Goal: Find specific page/section: Find specific page/section

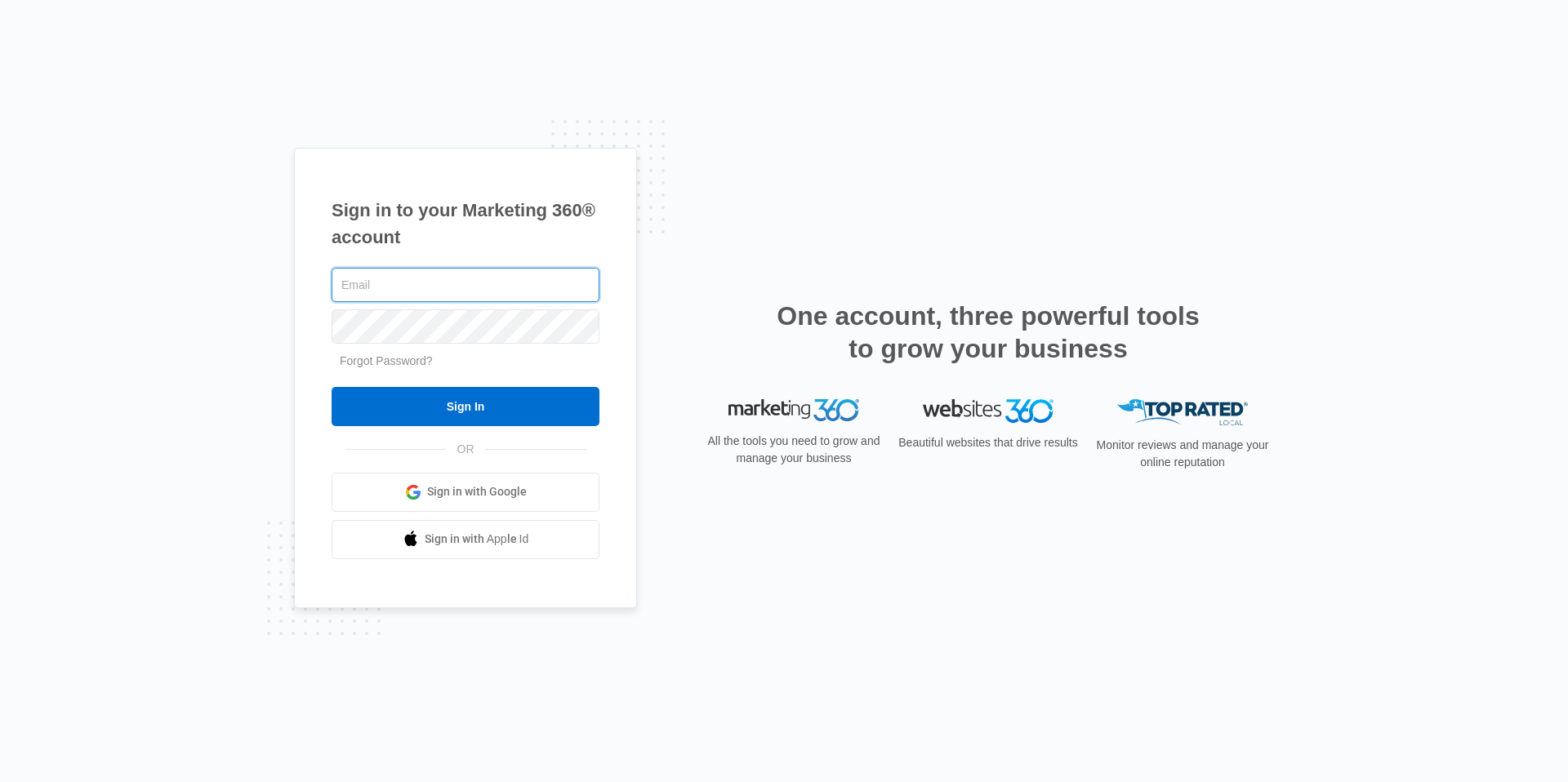
type input "[EMAIL_ADDRESS][DOMAIN_NAME]"
click at [450, 429] on div "[EMAIL_ADDRESS][DOMAIN_NAME] Forgot Password? Sign In OR Sign in with Google Si…" at bounding box center [465, 411] width 267 height 295
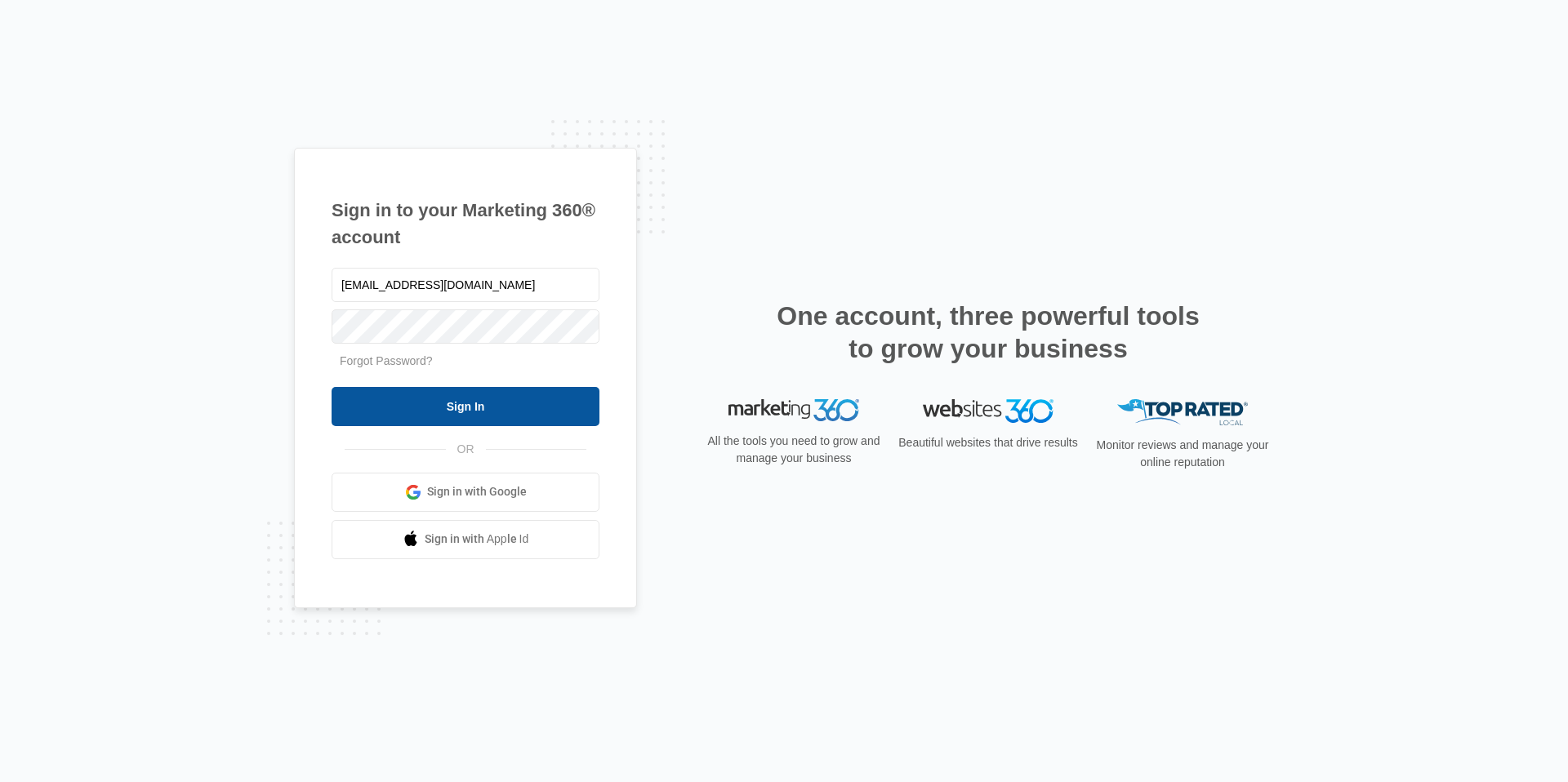
click at [455, 420] on input "Sign In" at bounding box center [465, 407] width 267 height 39
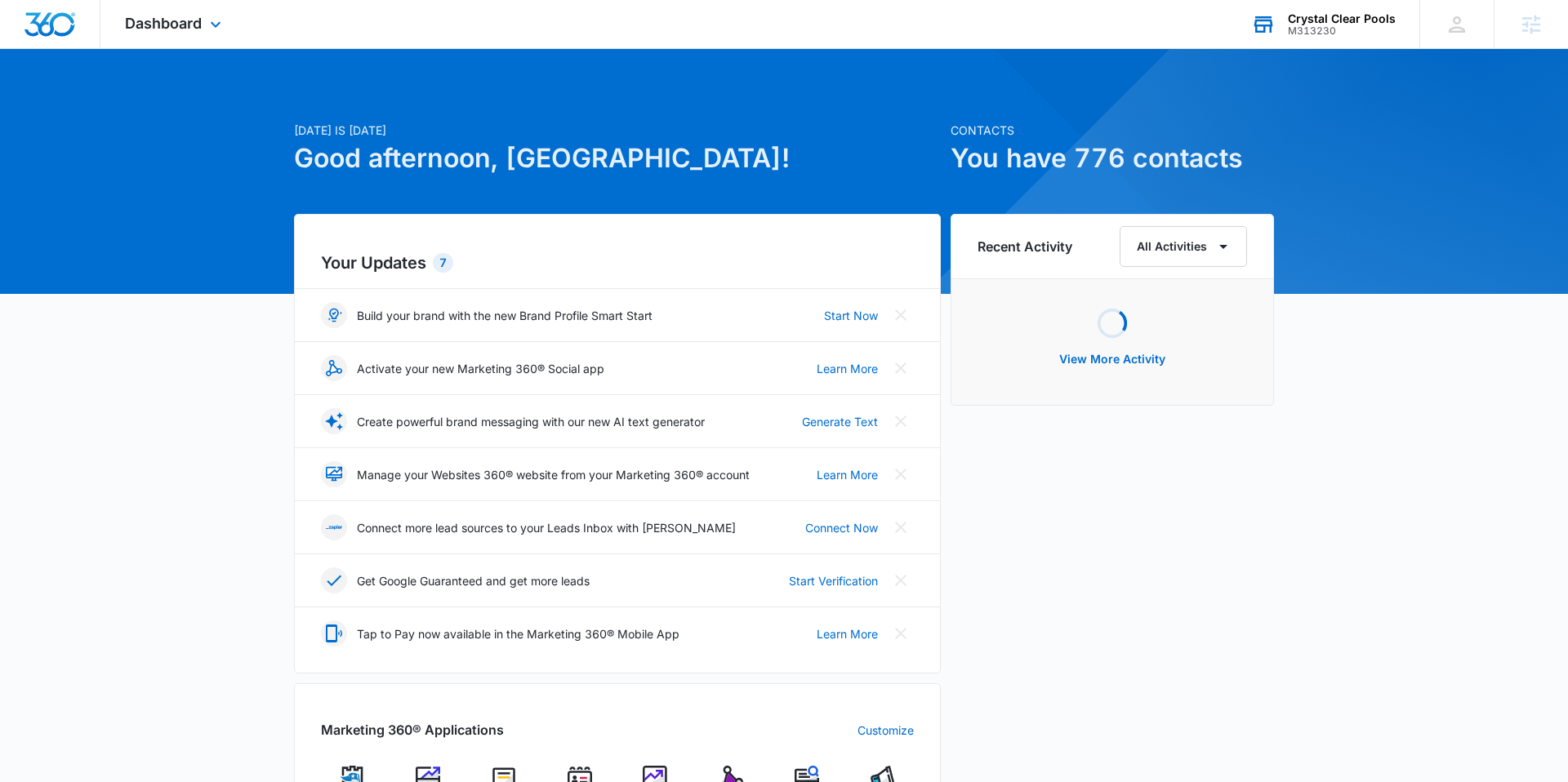
click at [1374, 20] on div "Crystal Clear Pools" at bounding box center [1341, 18] width 108 height 13
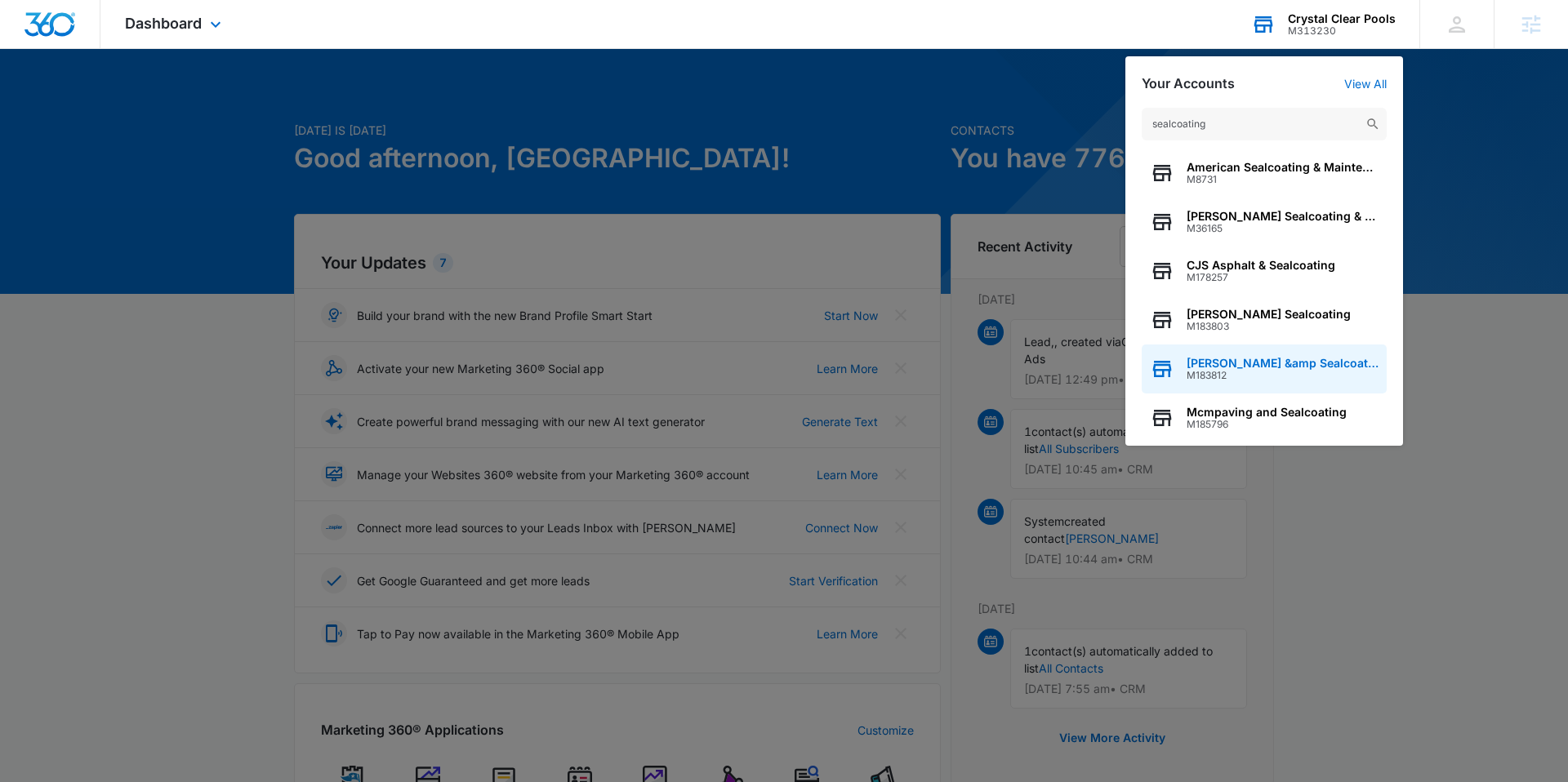
type input "sealcoating"
click at [1273, 353] on div "James Paving &amp Sealcoating M183812" at bounding box center [1265, 369] width 245 height 49
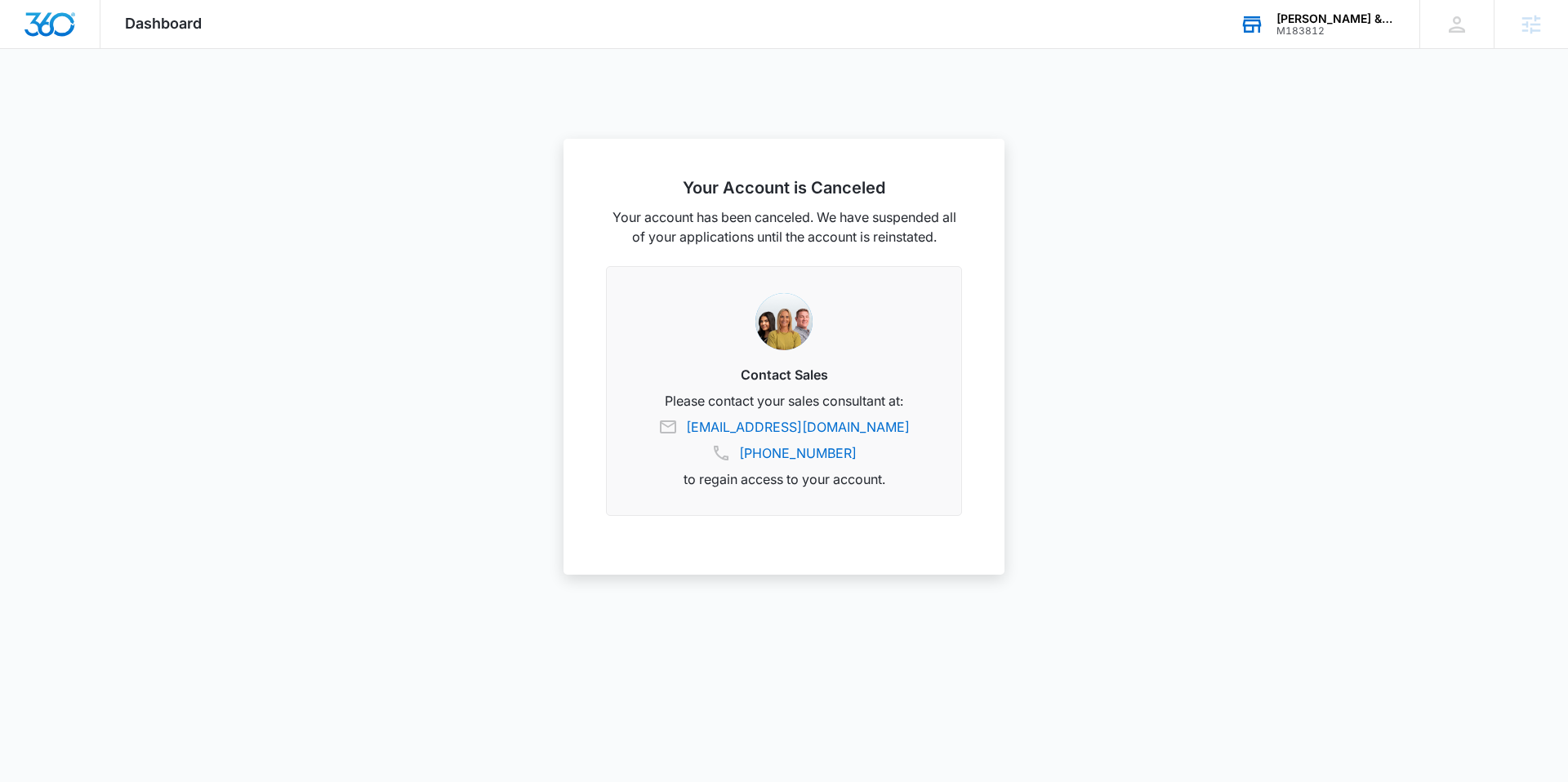
click at [1320, 18] on div "James Paving &amp Sealcoating" at bounding box center [1336, 18] width 120 height 13
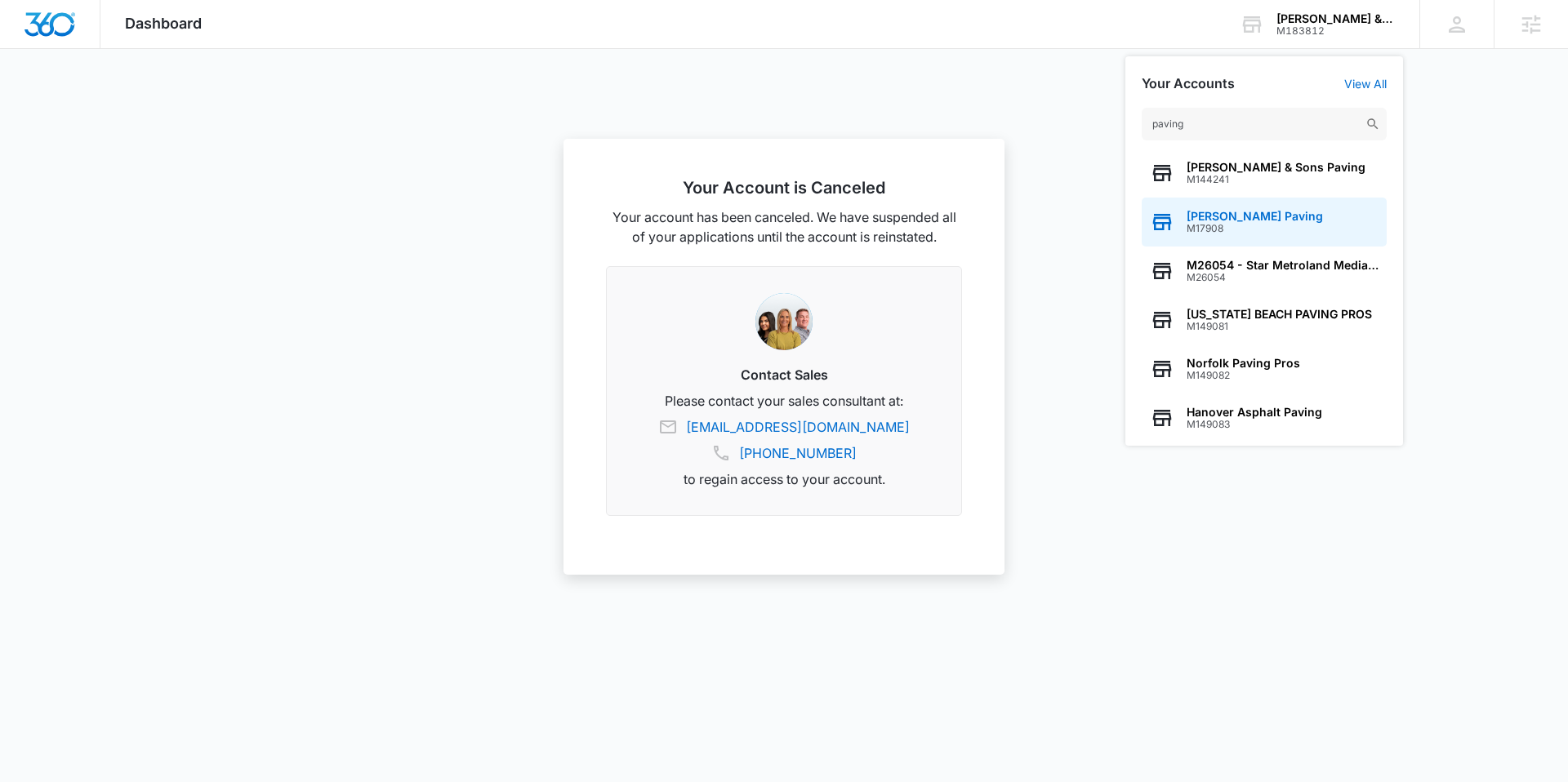
type input "paving"
click at [1285, 206] on div "Frank Harrison Paving M17908" at bounding box center [1265, 222] width 245 height 49
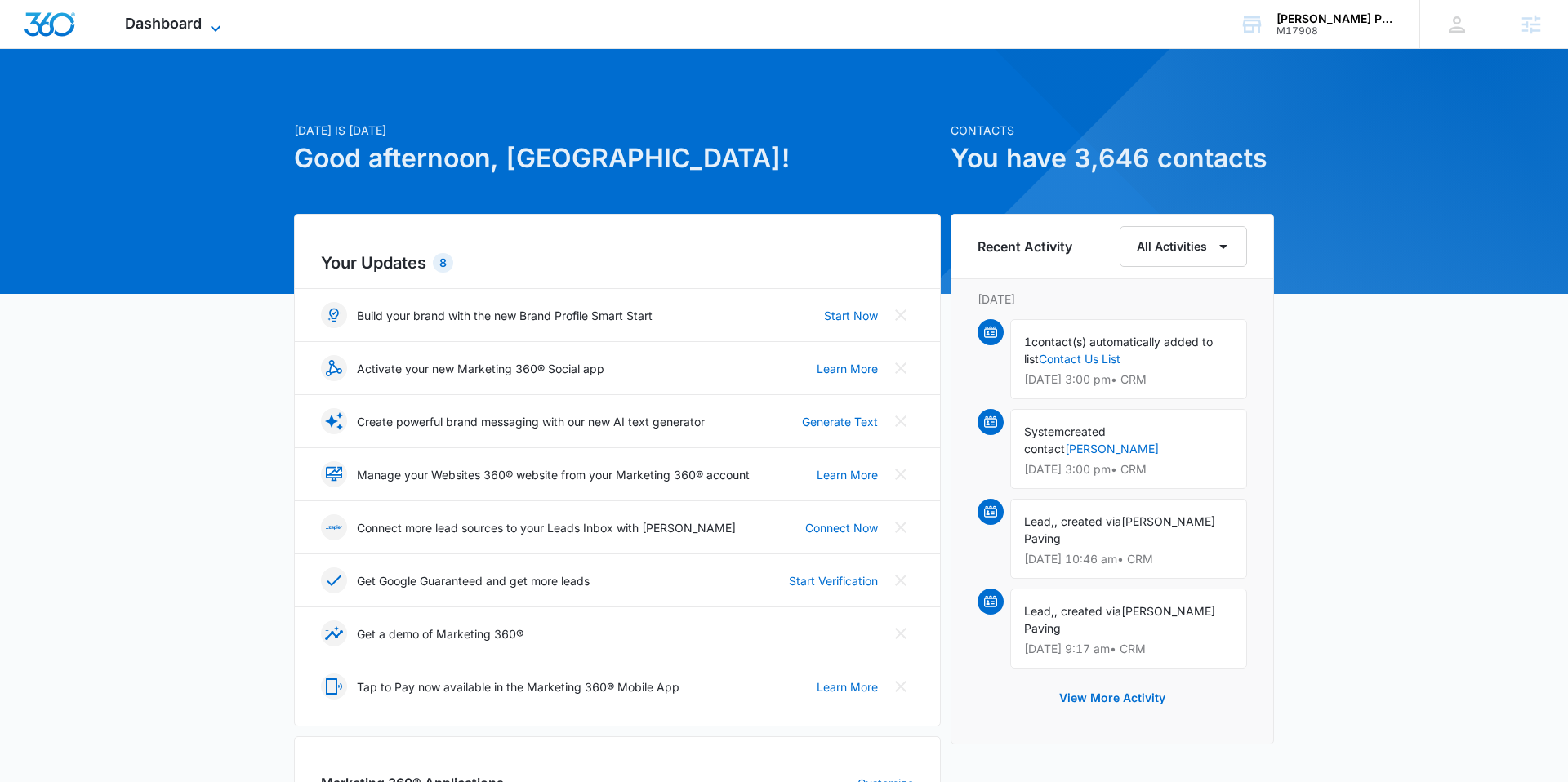
click at [156, 26] on span "Dashboard" at bounding box center [162, 23] width 77 height 18
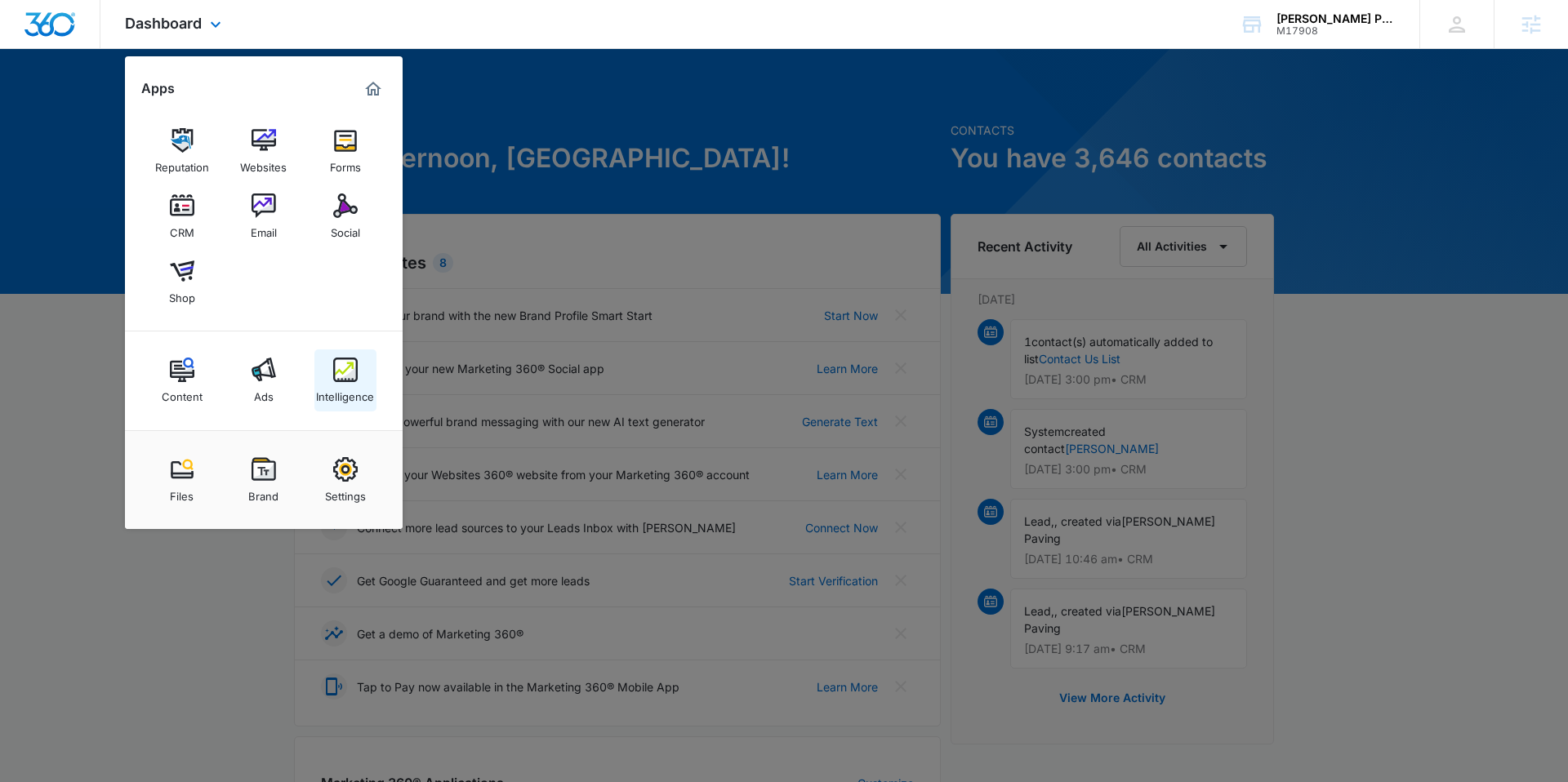
click at [331, 354] on link "Intelligence" at bounding box center [345, 380] width 62 height 62
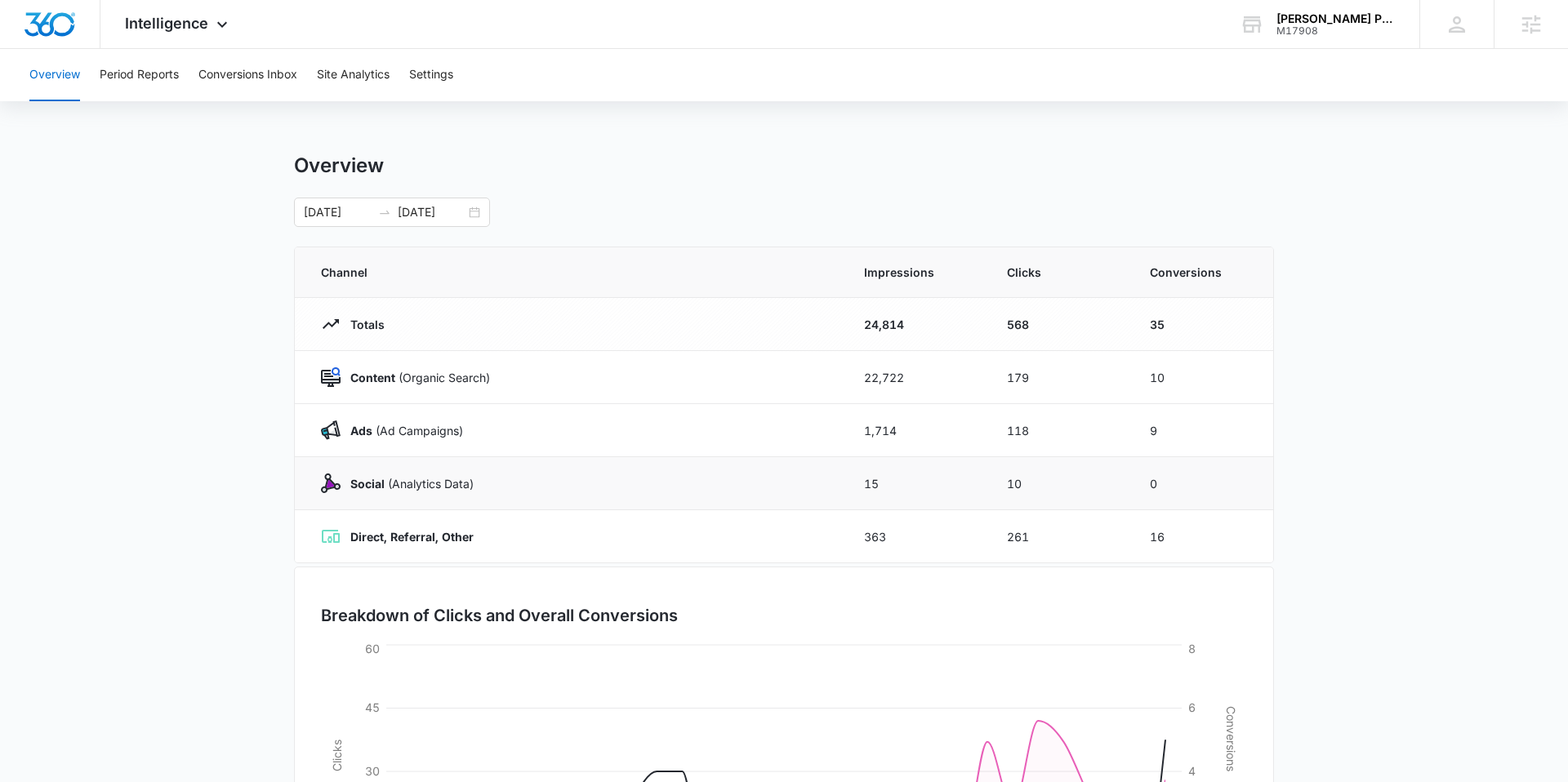
scroll to position [5, 0]
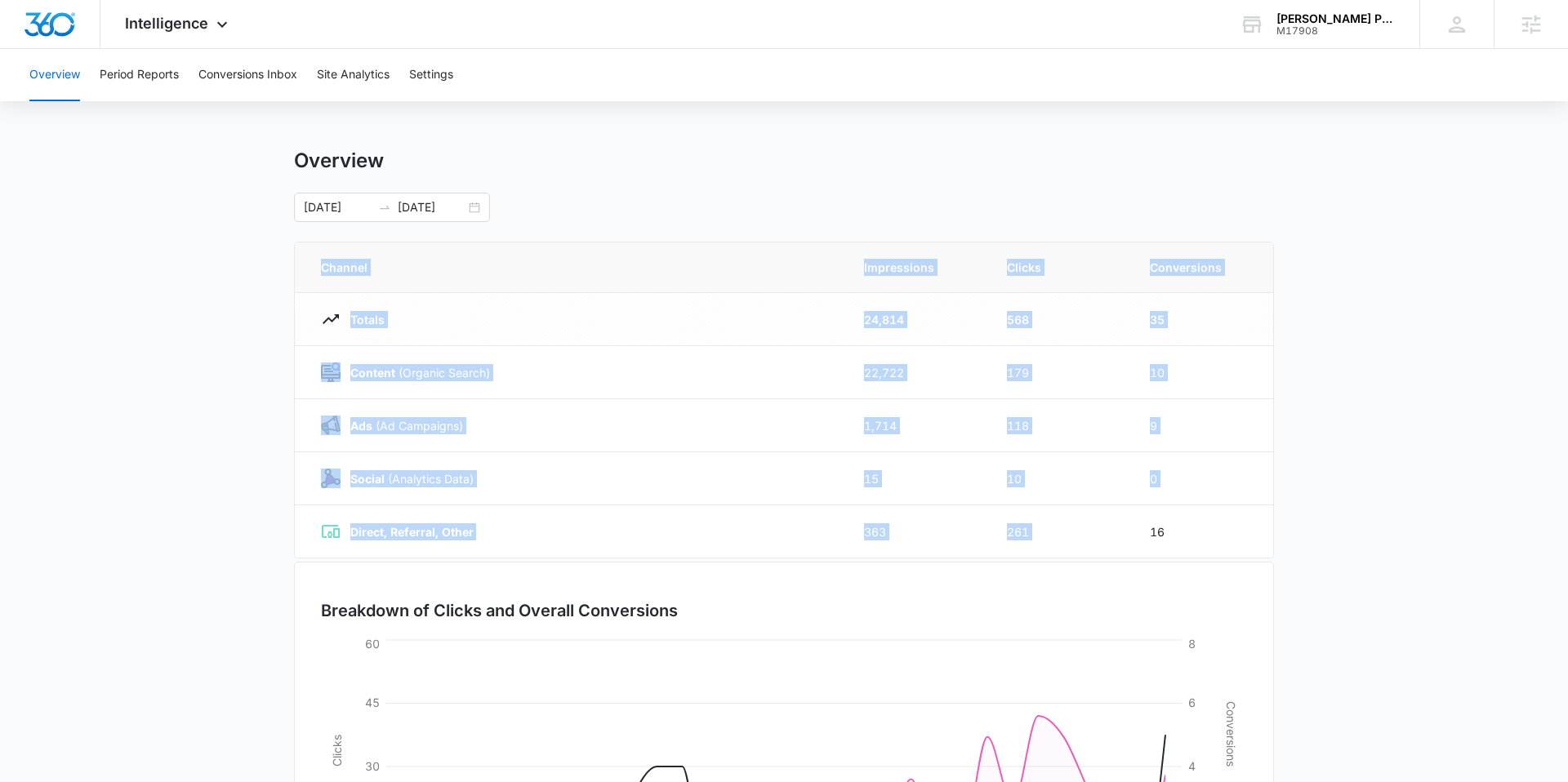
drag, startPoint x: 1228, startPoint y: 515, endPoint x: 1136, endPoint y: 218, distance: 310.9
click at [1136, 218] on div "Overview 09/06/2025 10/06/2025 Channel Impressions Clicks Conversions Totals 24…" at bounding box center [783, 577] width 980 height 857
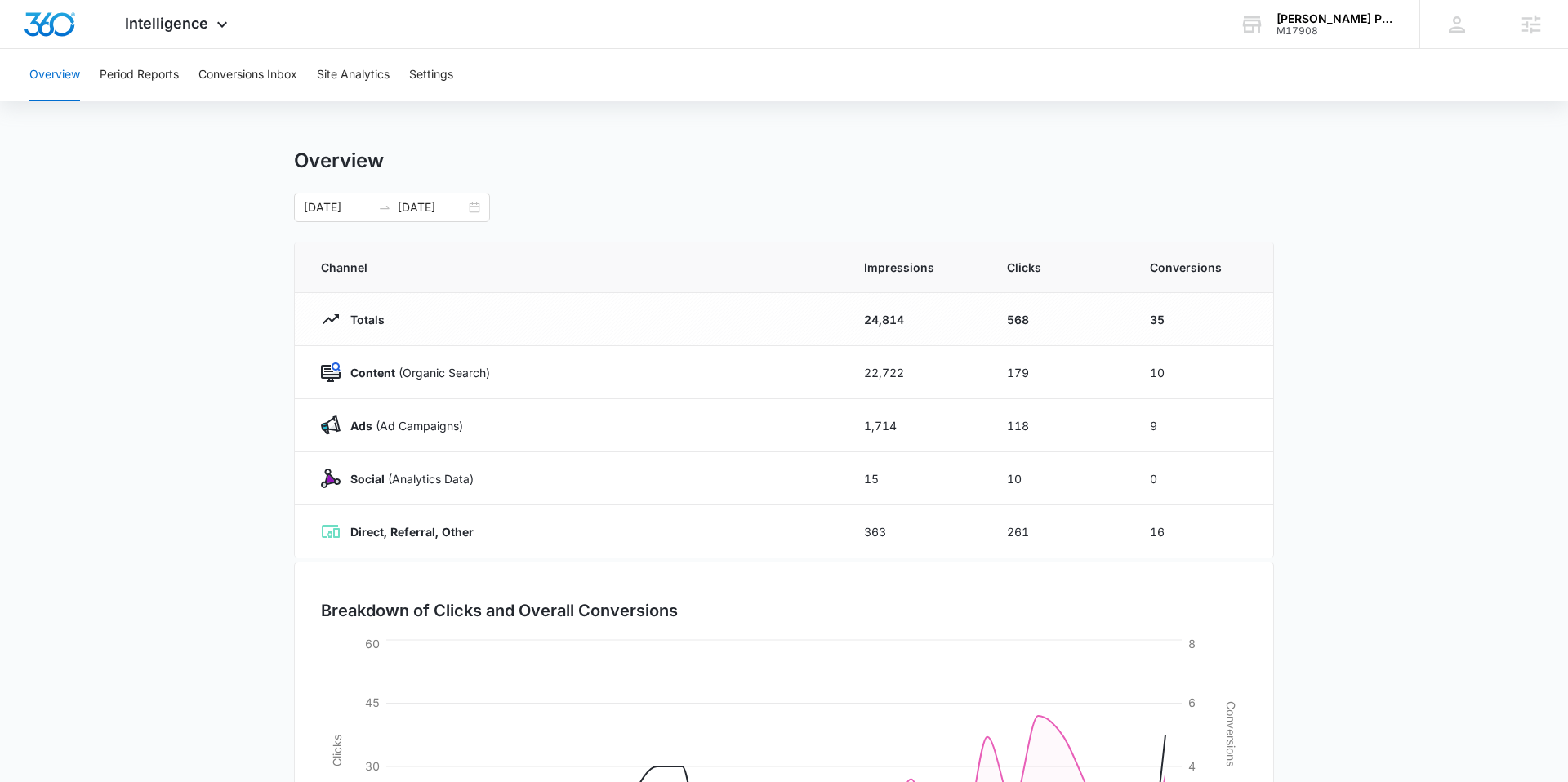
click at [1228, 239] on div "Overview 09/06/2025 10/06/2025 Channel Impressions Clicks Conversions Totals 24…" at bounding box center [783, 577] width 980 height 857
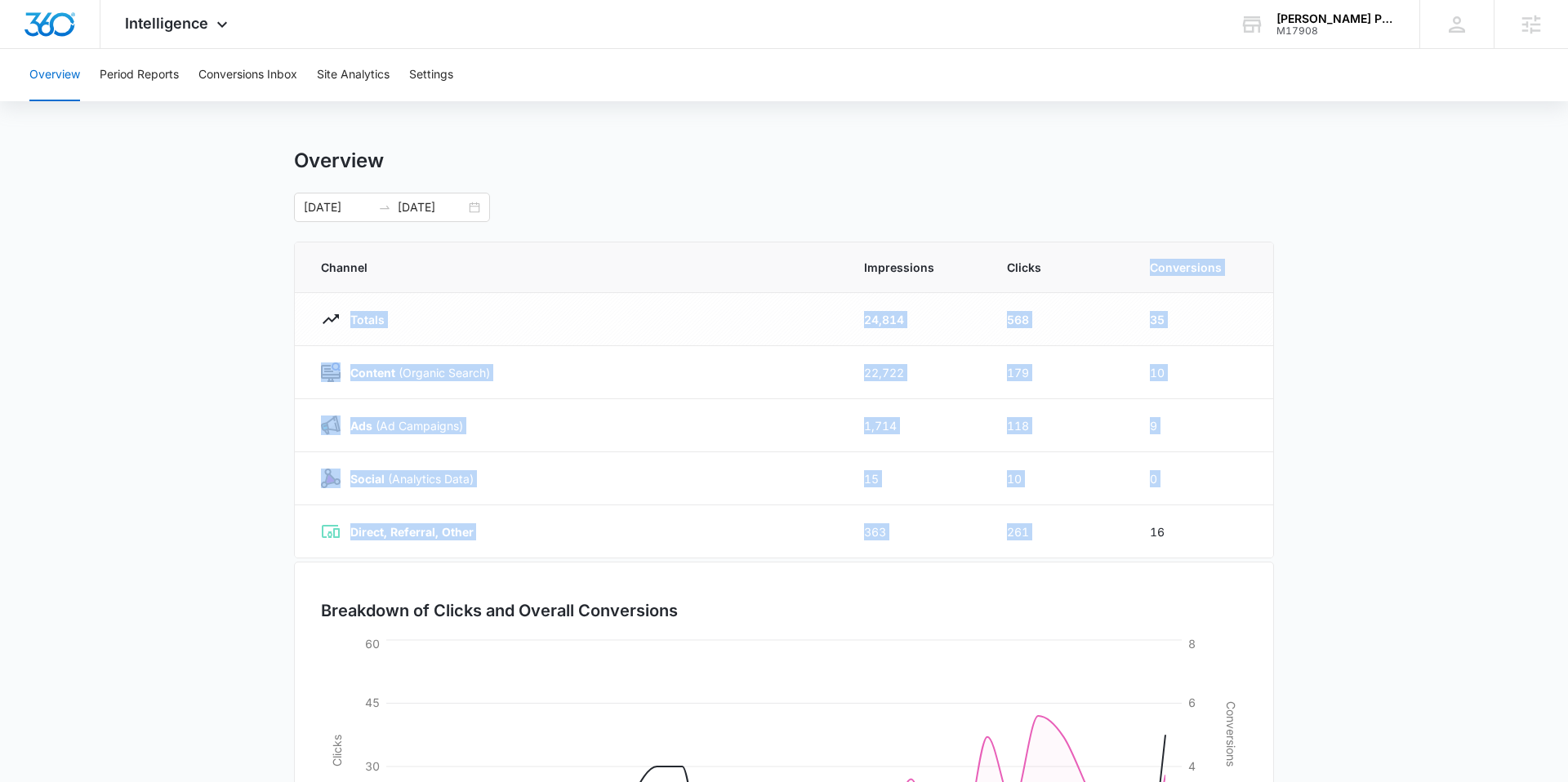
click at [1167, 243] on table "Channel Impressions Clicks Conversions Totals 24,814 568 35 Content (Organic Se…" at bounding box center [784, 400] width 979 height 315
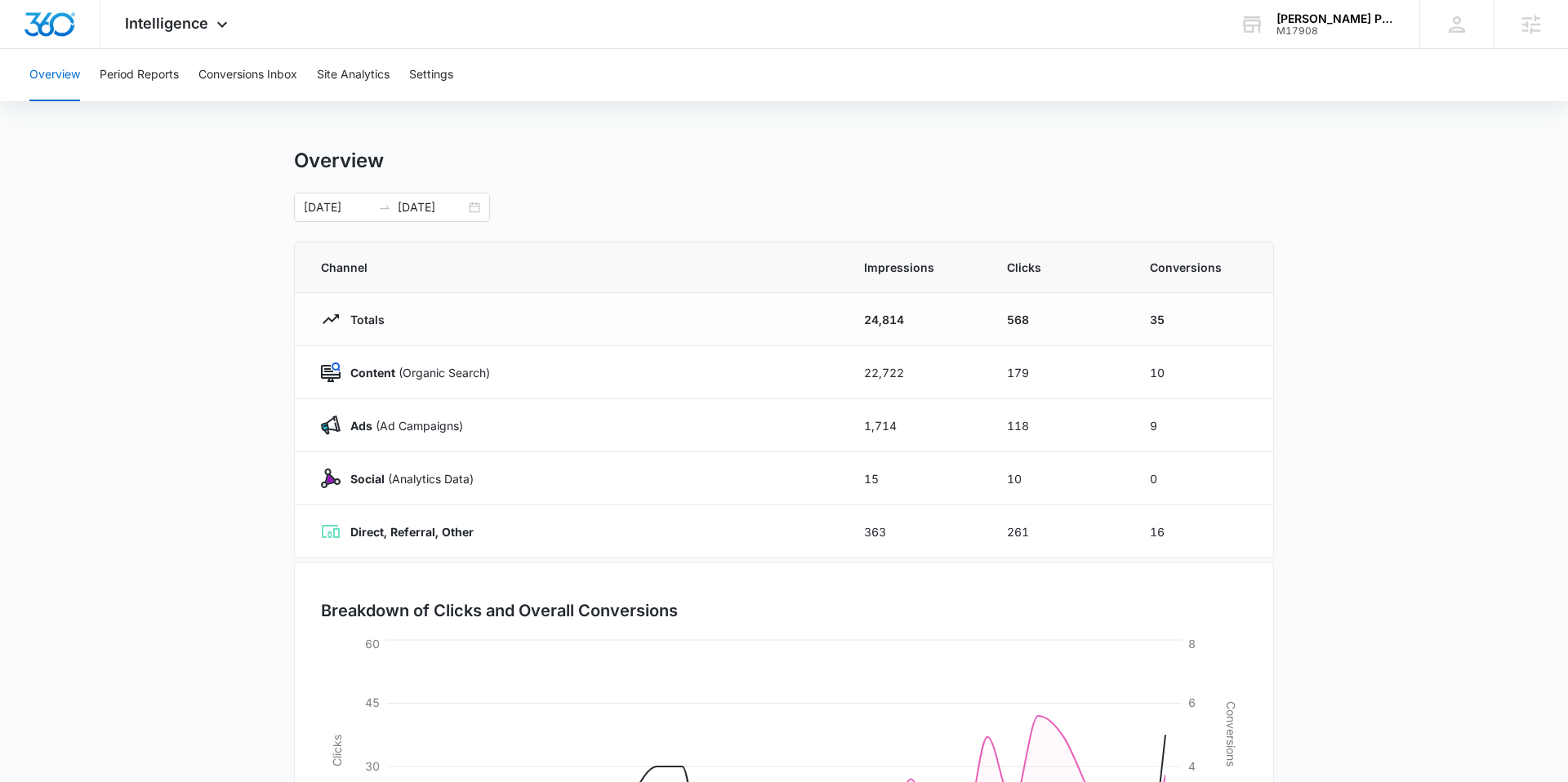
drag, startPoint x: 1162, startPoint y: 239, endPoint x: 763, endPoint y: 184, distance: 402.8
click at [1151, 236] on div "Overview 09/06/2025 10/06/2025 Channel Impressions Clicks Conversions Totals 24…" at bounding box center [783, 577] width 980 height 857
drag, startPoint x: 175, startPoint y: 17, endPoint x: 211, endPoint y: 225, distance: 211.1
click at [177, 18] on span "Intelligence" at bounding box center [166, 23] width 84 height 18
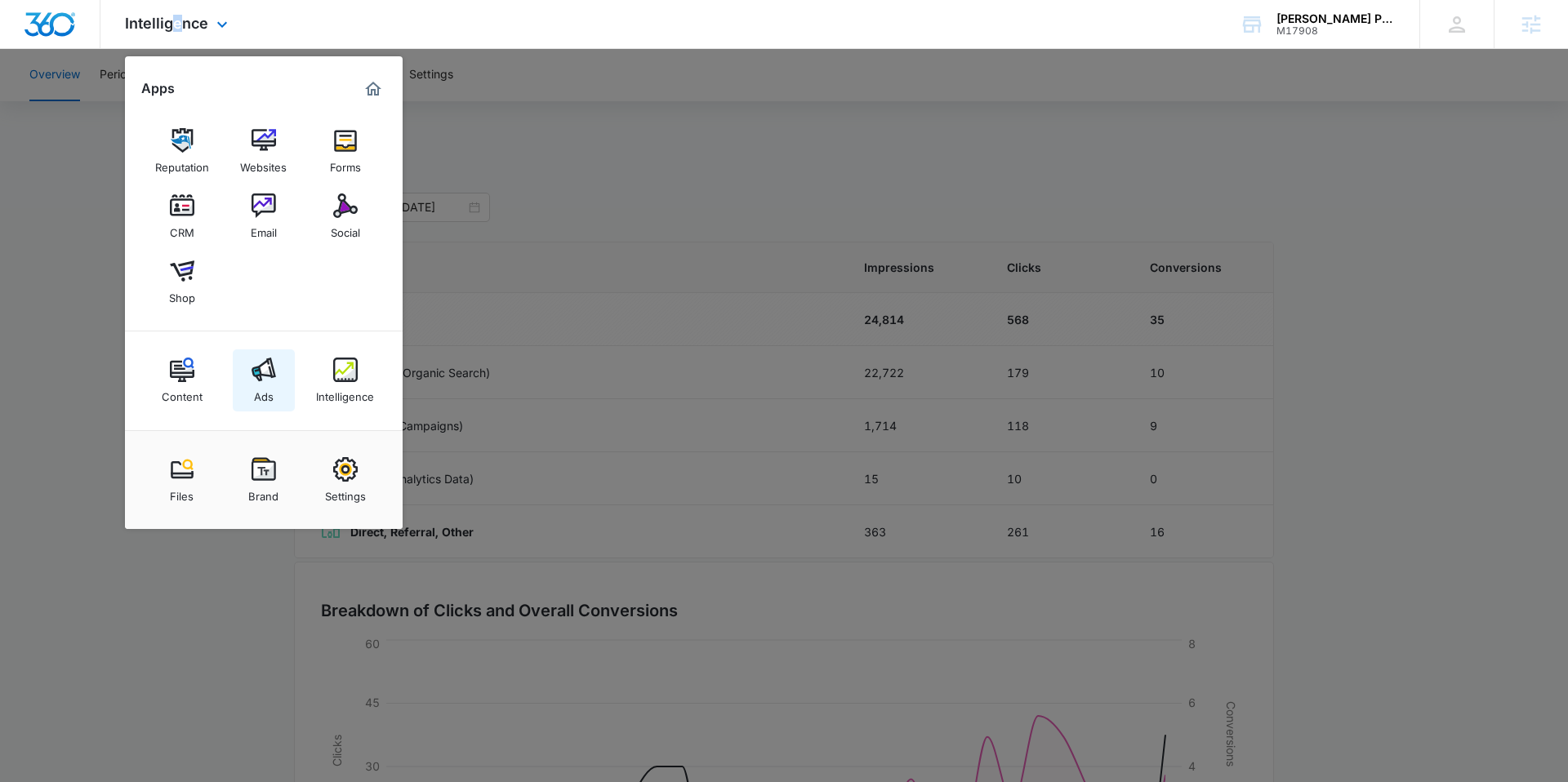
click at [287, 376] on link "Ads" at bounding box center [264, 380] width 62 height 62
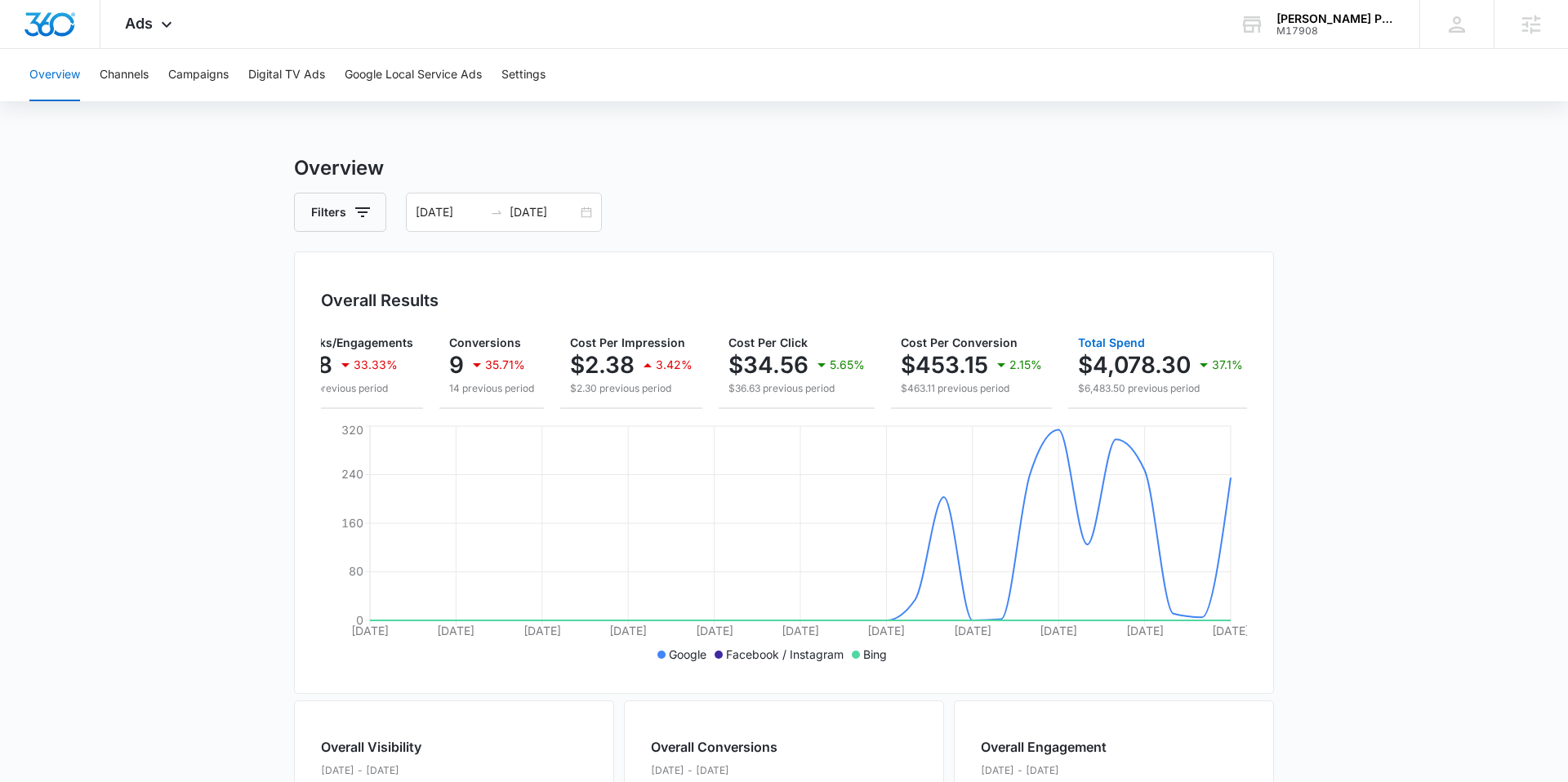
scroll to position [0, 175]
click at [180, 32] on div "Ads Apps Reputation Websites Forms CRM Email Social Shop Content Ads Intelligen…" at bounding box center [150, 24] width 100 height 49
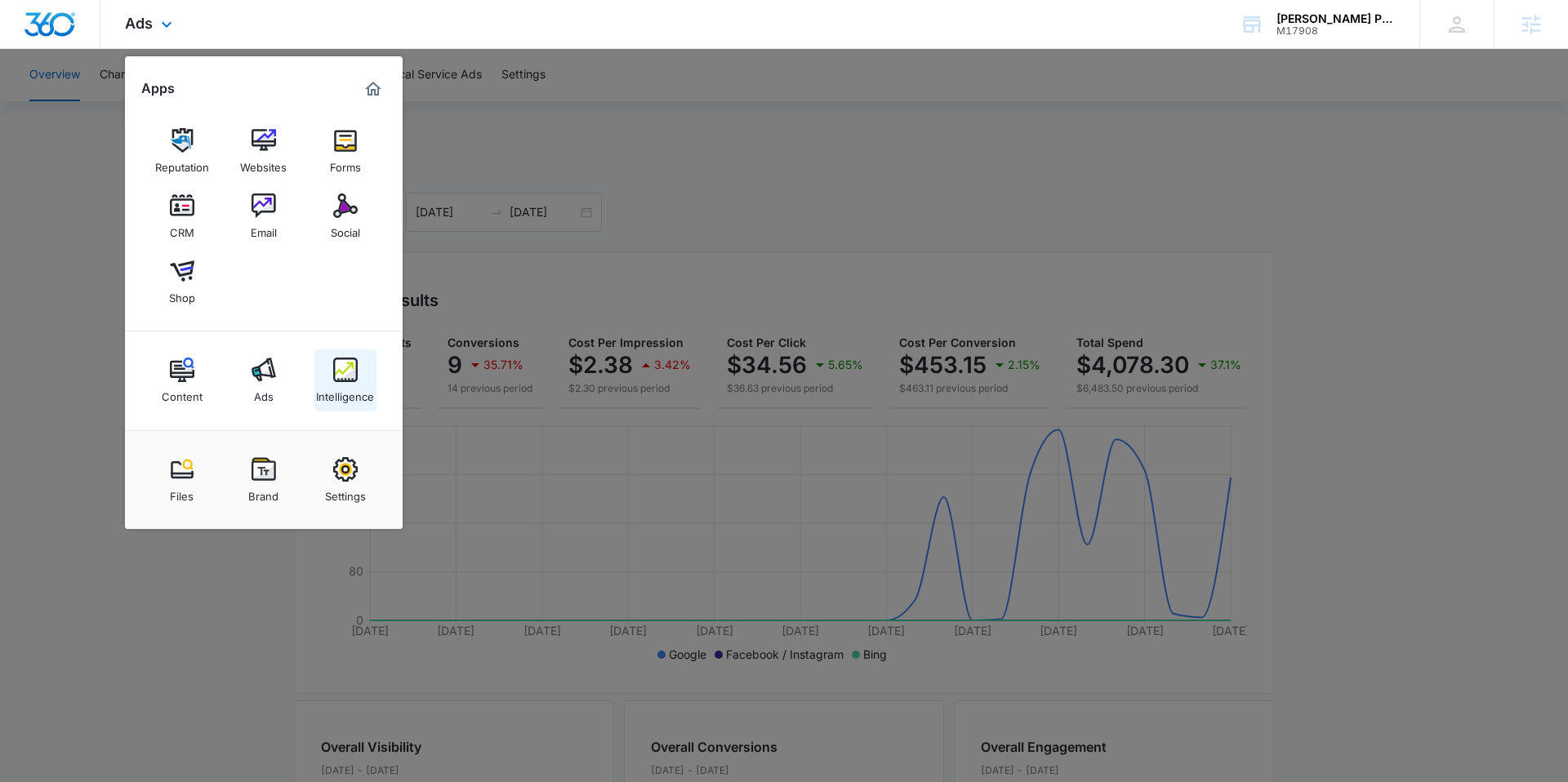
click at [348, 362] on img at bounding box center [345, 370] width 24 height 24
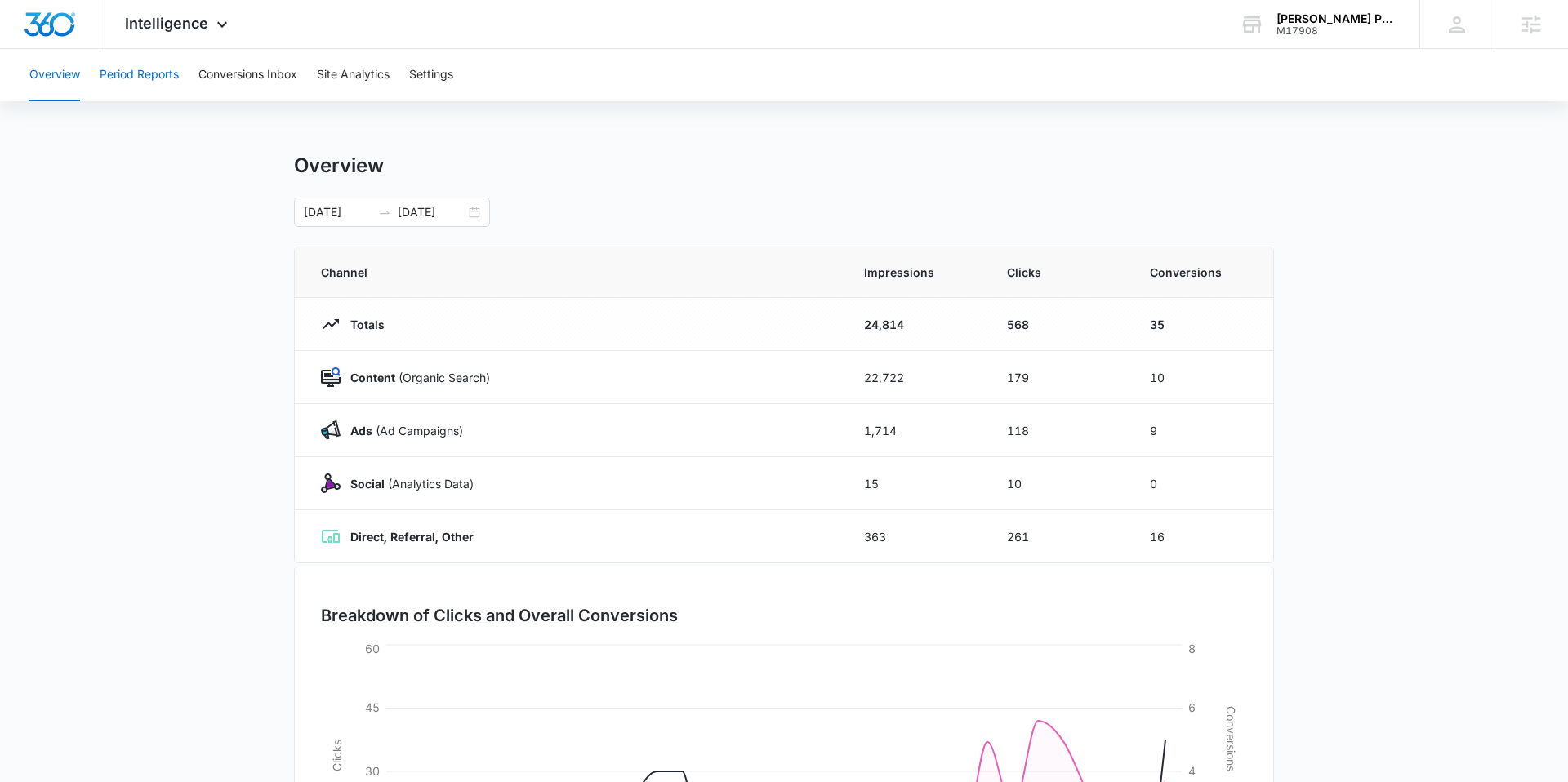
click at [163, 80] on button "Period Reports" at bounding box center [138, 75] width 79 height 53
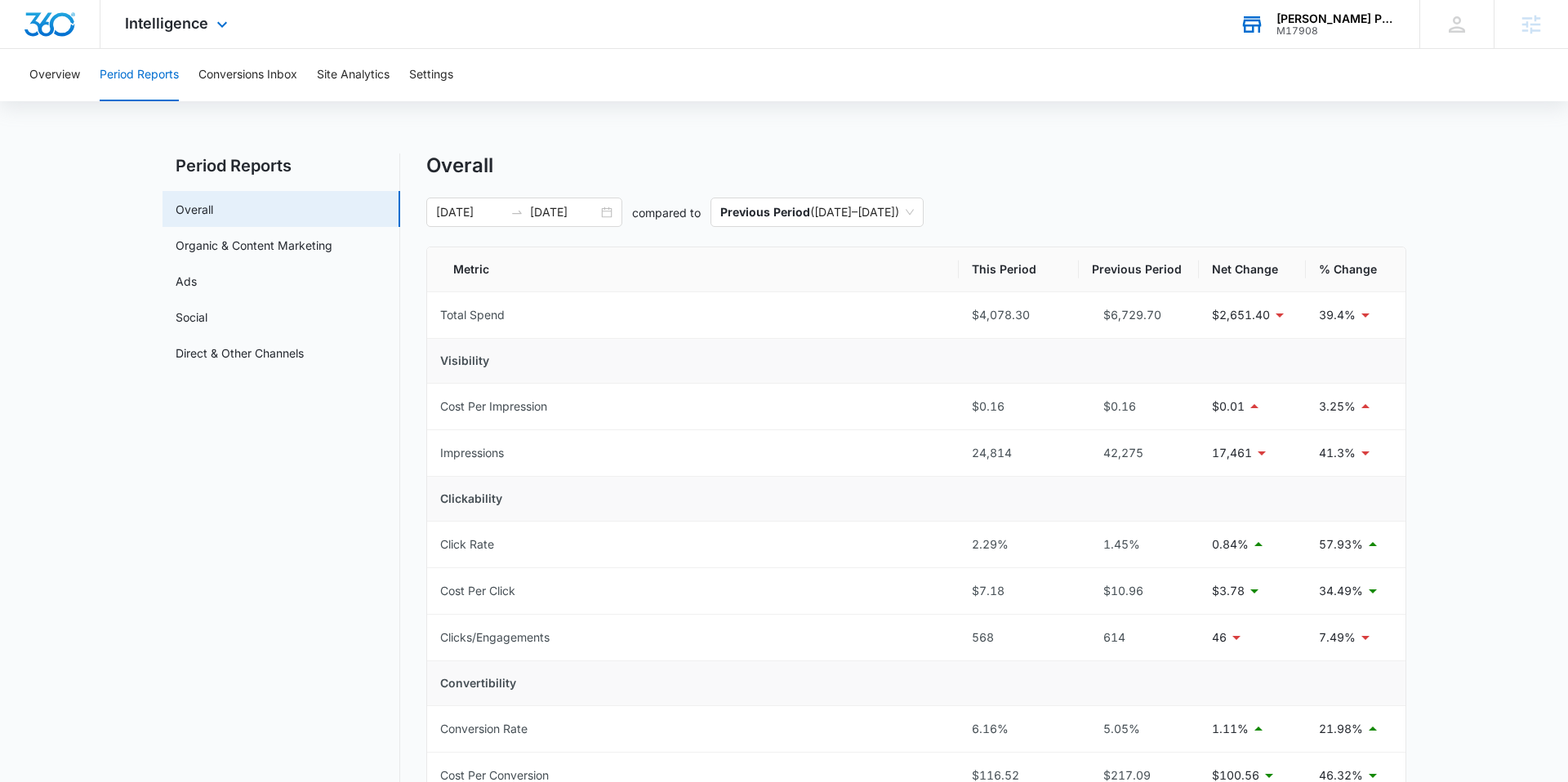
click at [1325, 17] on div "Frank Harrison Paving" at bounding box center [1336, 18] width 120 height 13
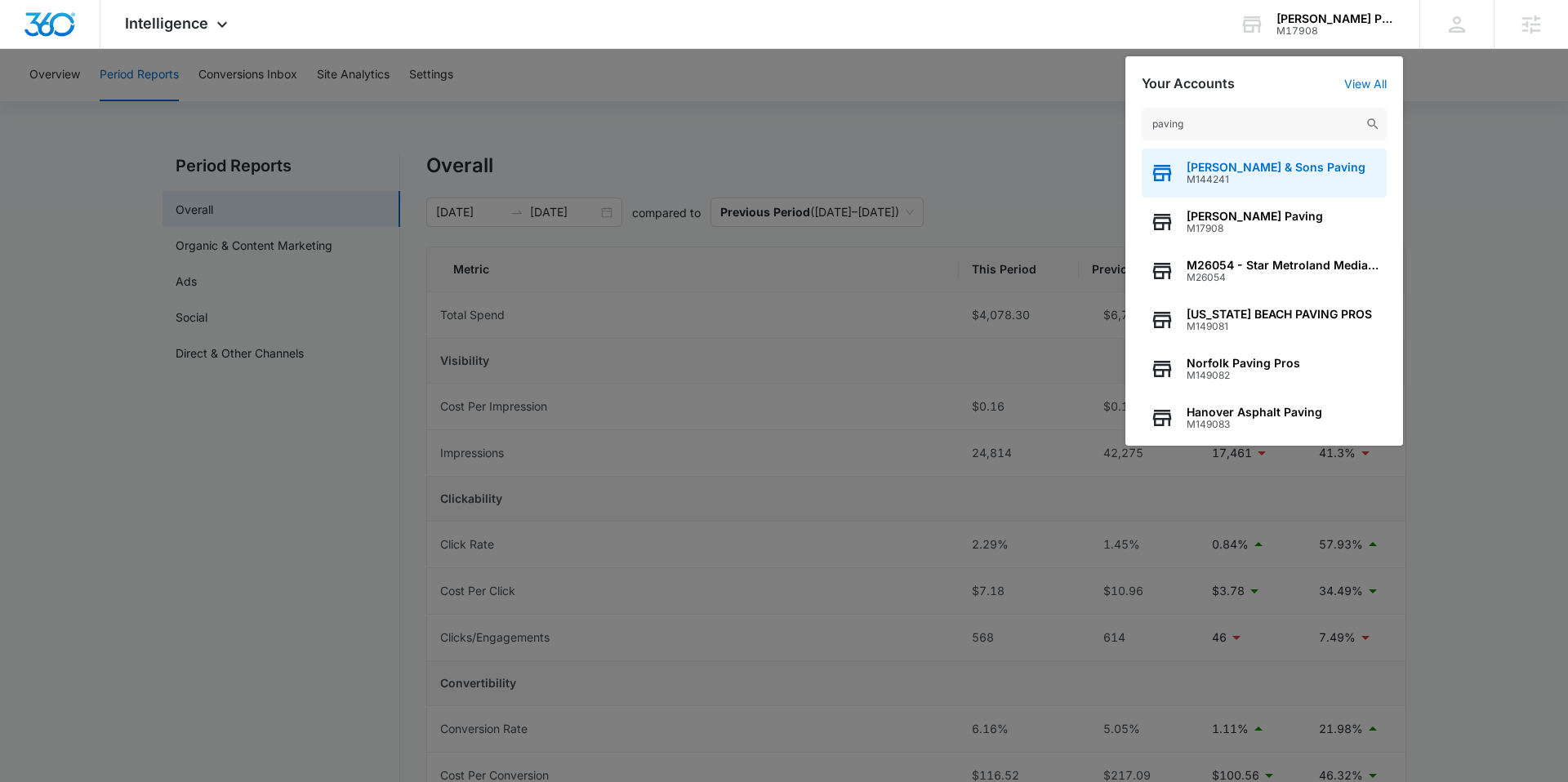
type input "paving"
click at [1299, 170] on span "R. Cooper & Sons Paving" at bounding box center [1276, 166] width 179 height 13
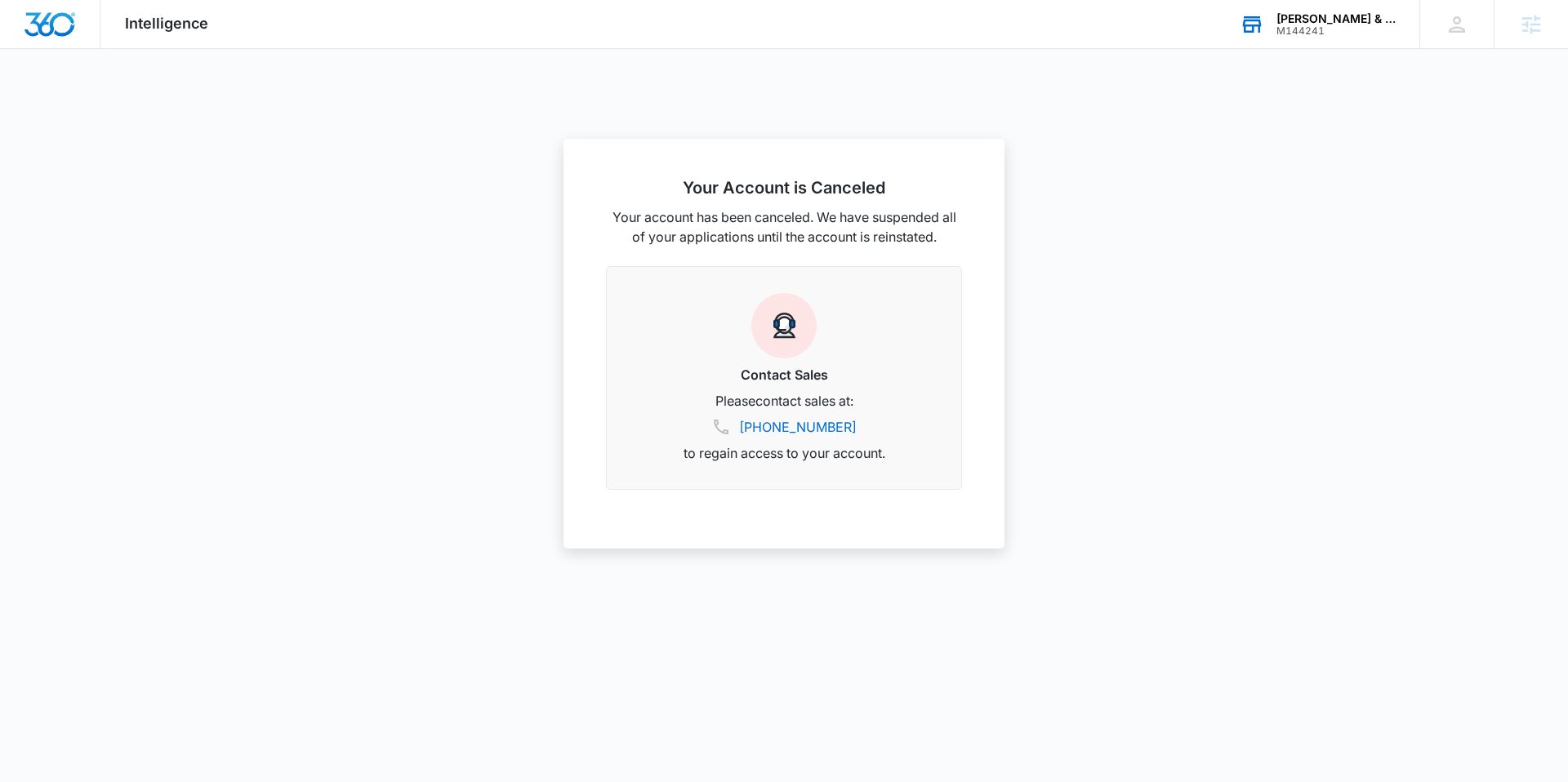
click at [1328, 17] on div "R. Cooper & Sons Paving" at bounding box center [1336, 18] width 120 height 13
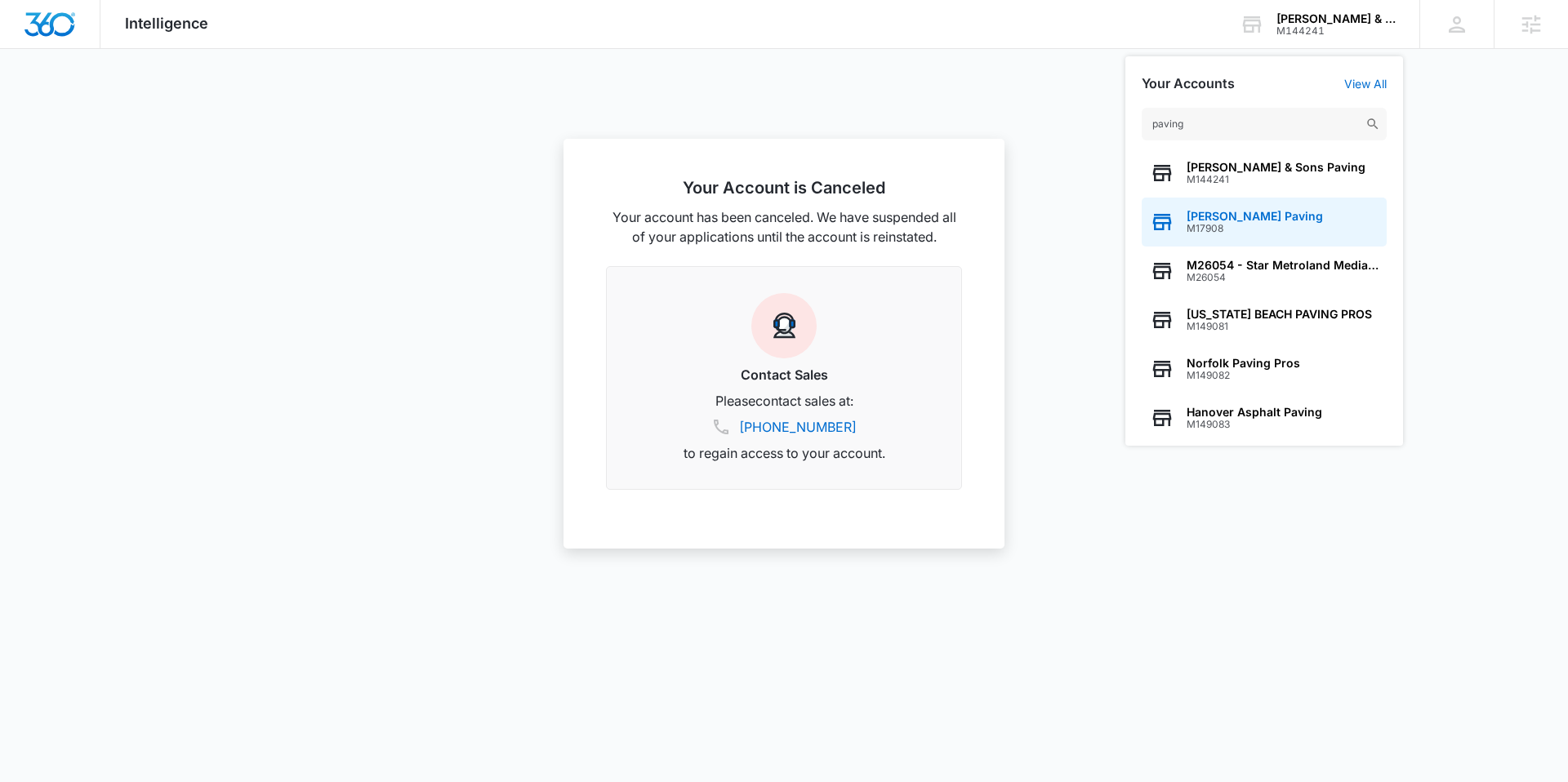
type input "paving"
click at [1270, 206] on div "Frank Harrison Paving M17908" at bounding box center [1265, 222] width 245 height 49
